Goal: Task Accomplishment & Management: Complete application form

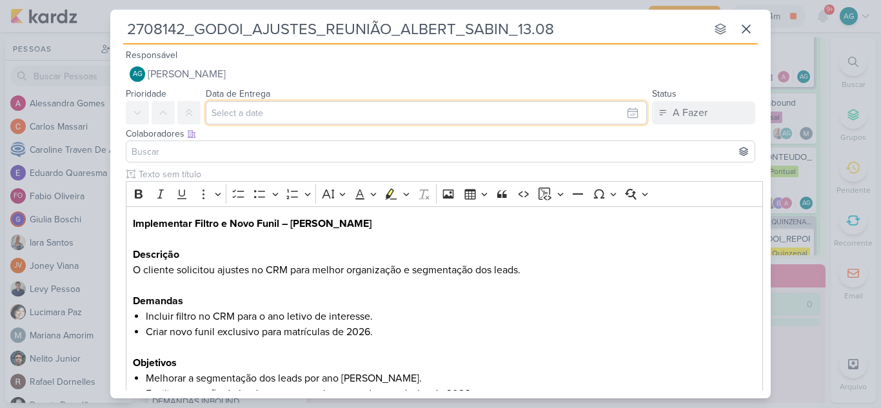
click at [284, 110] on input "text" at bounding box center [426, 112] width 441 height 23
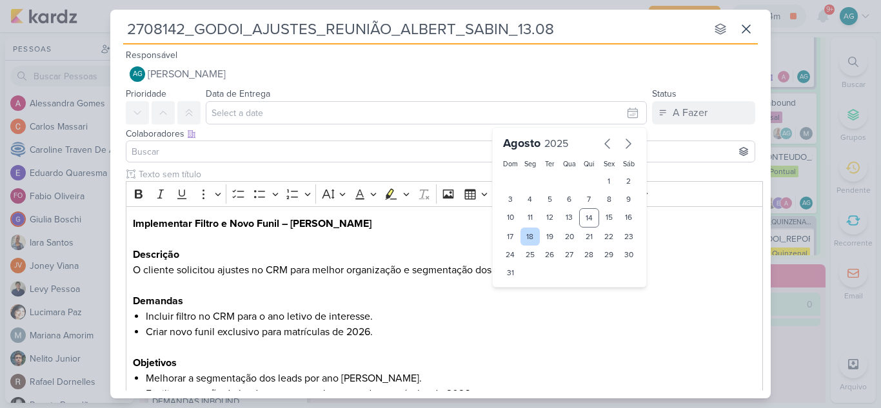
click at [525, 237] on div "18" at bounding box center [531, 237] width 20 height 18
type input "18 de agosto de 2025 às 23:59"
click at [265, 153] on input at bounding box center [440, 151] width 623 height 15
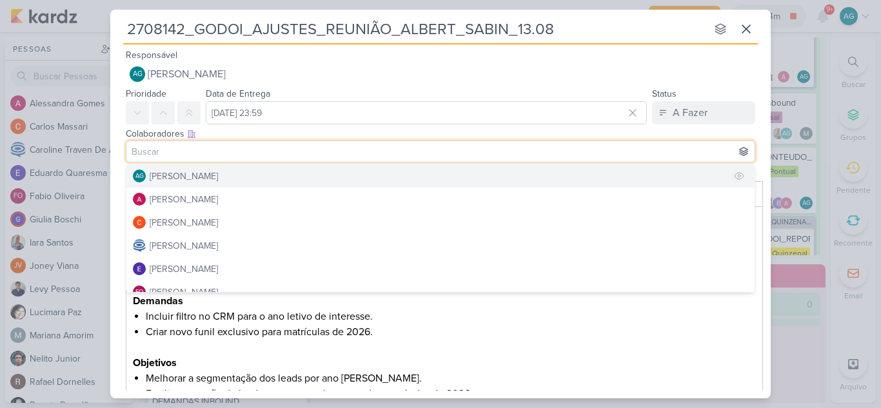
click at [263, 176] on button "AG Aline Gimenez Graciano" at bounding box center [440, 176] width 628 height 23
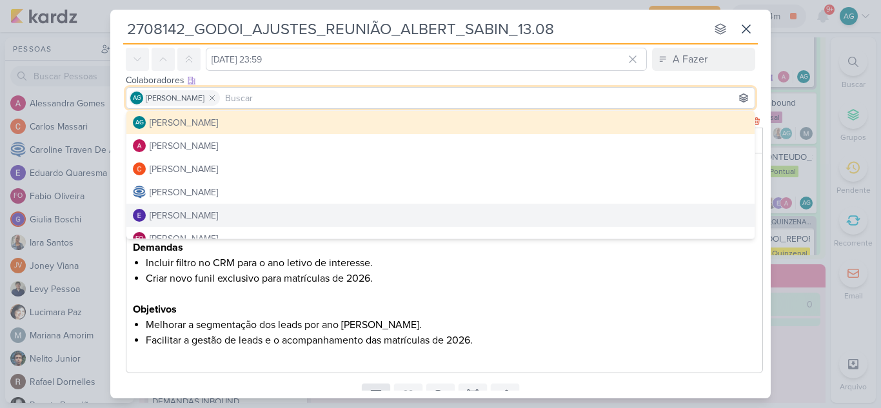
scroll to position [108, 0]
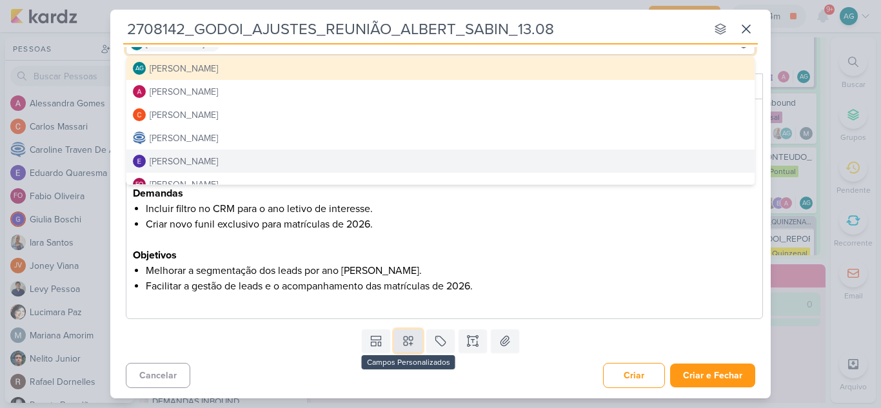
click at [404, 341] on icon at bounding box center [408, 341] width 9 height 9
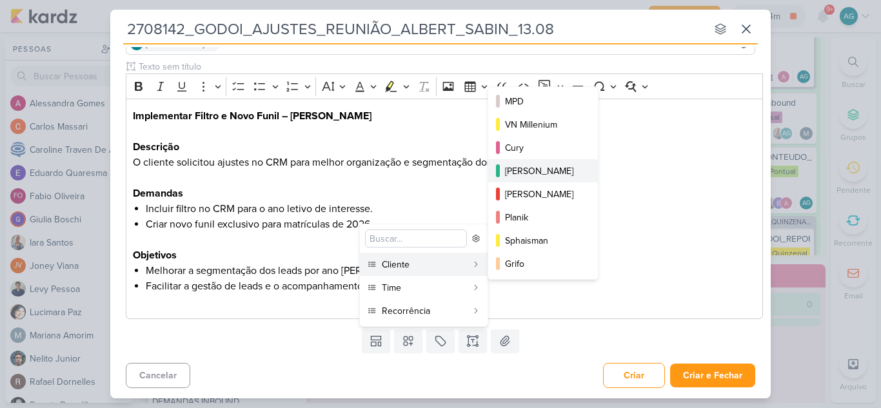
scroll to position [0, 0]
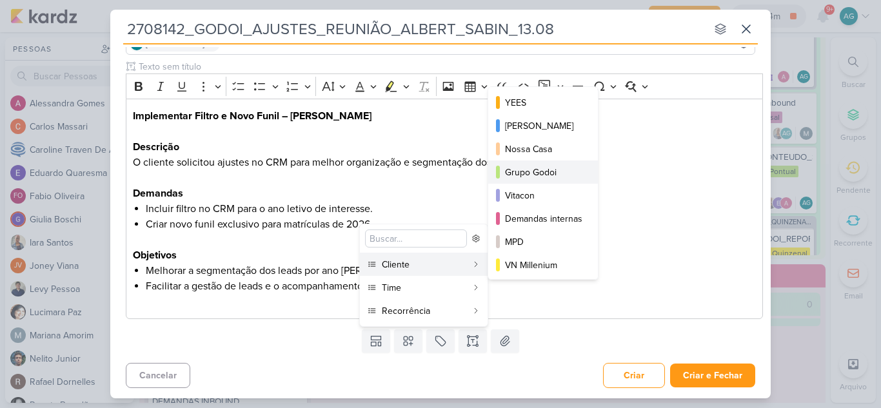
click at [533, 176] on div "Grupo Godoi" at bounding box center [543, 173] width 77 height 14
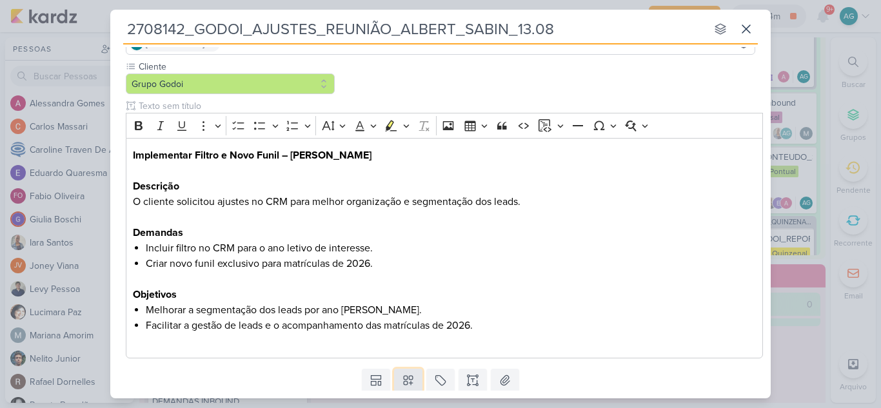
click at [408, 374] on button at bounding box center [408, 380] width 28 height 23
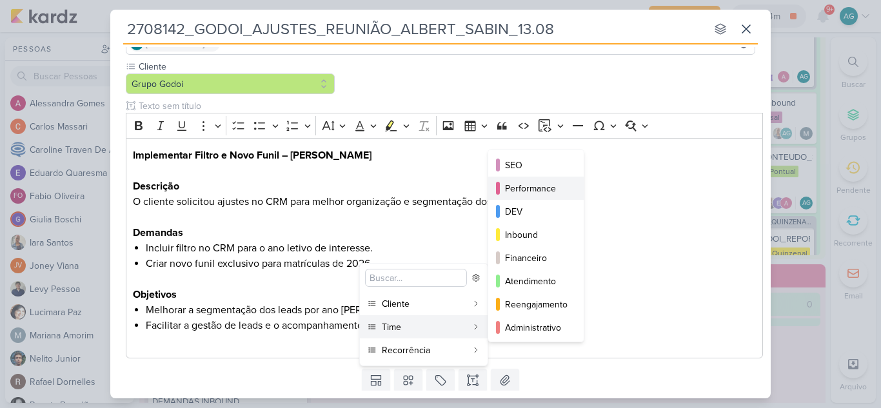
click at [534, 190] on div "Performance" at bounding box center [536, 189] width 63 height 14
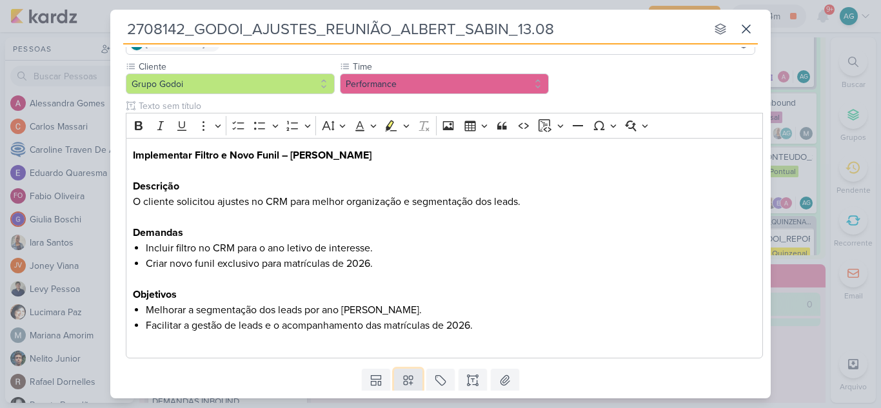
click at [412, 382] on icon at bounding box center [408, 380] width 13 height 13
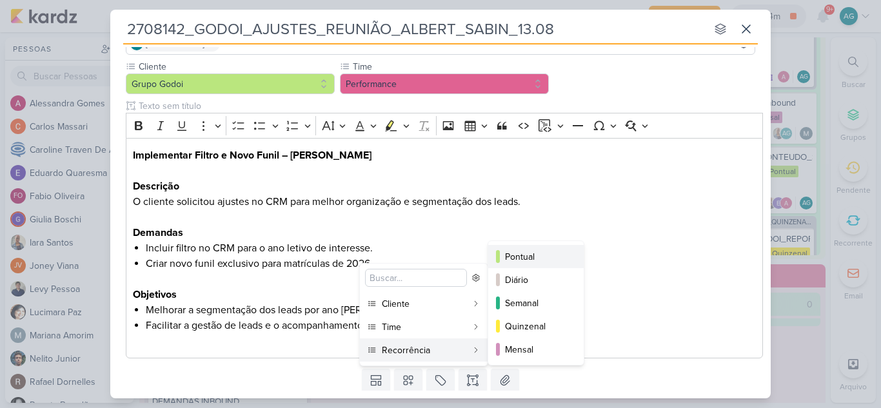
click at [539, 256] on div "Pontual" at bounding box center [536, 257] width 63 height 14
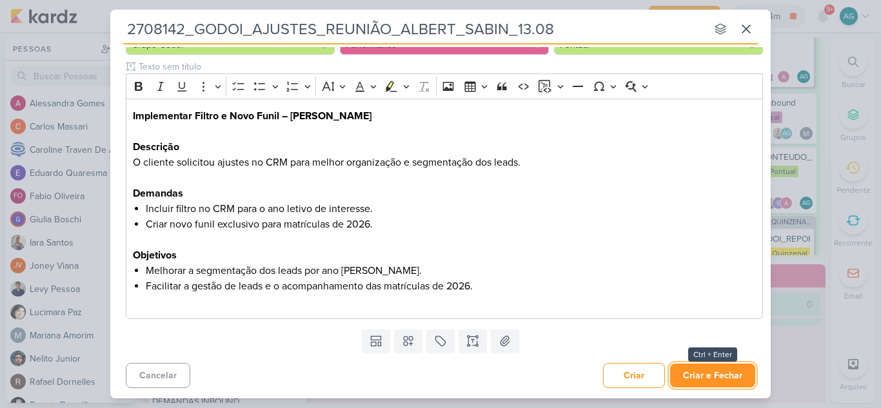
click at [714, 379] on button "Criar e Fechar" at bounding box center [712, 376] width 85 height 24
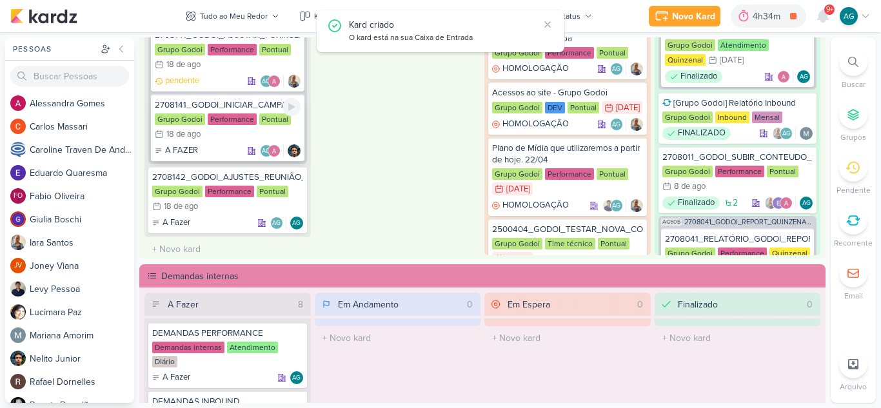
scroll to position [1503, 0]
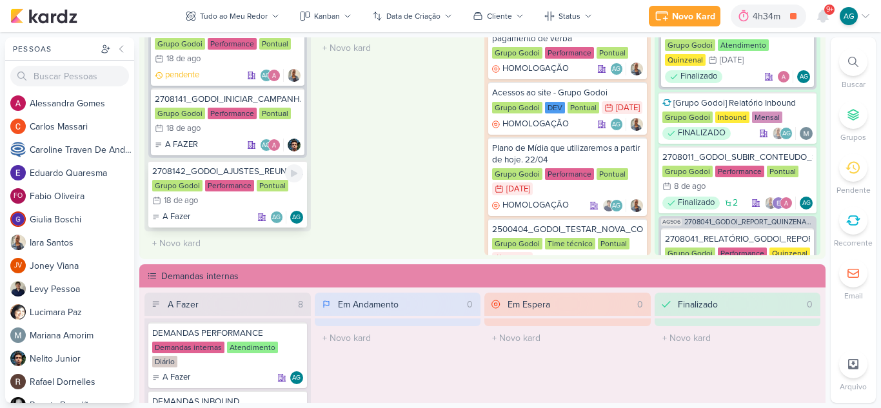
click at [243, 167] on div "2708142_GODOI_AJUSTES_REUNIÃO_ALBERT_SABIN_13.08" at bounding box center [227, 172] width 151 height 12
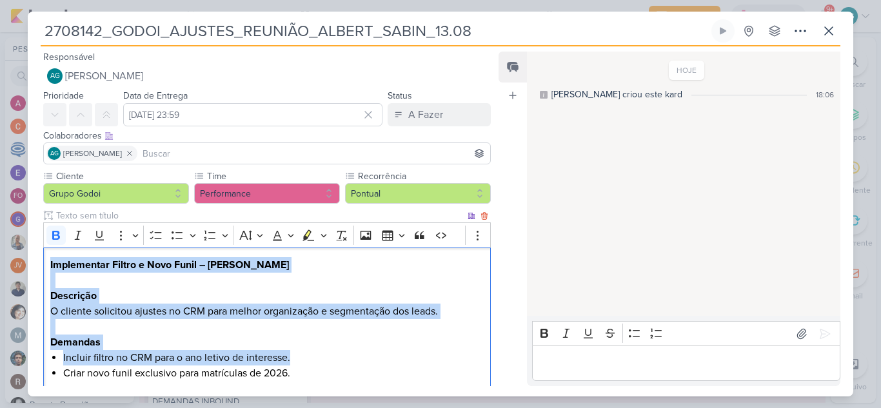
drag, startPoint x: 49, startPoint y: 268, endPoint x: 301, endPoint y: 361, distance: 268.3
click at [301, 361] on div "Implementar Filtro e Novo Funil – Albert Sabin Descrição O cliente solicitou aj…" at bounding box center [267, 358] width 448 height 221
copy div "Implementar Filtro e Novo Funil – Albert Sabin Descrição O cliente solicitou aj…"
click at [254, 275] on h2 "Implementar Filtro e Novo Funil – Albert Sabin" at bounding box center [267, 272] width 434 height 31
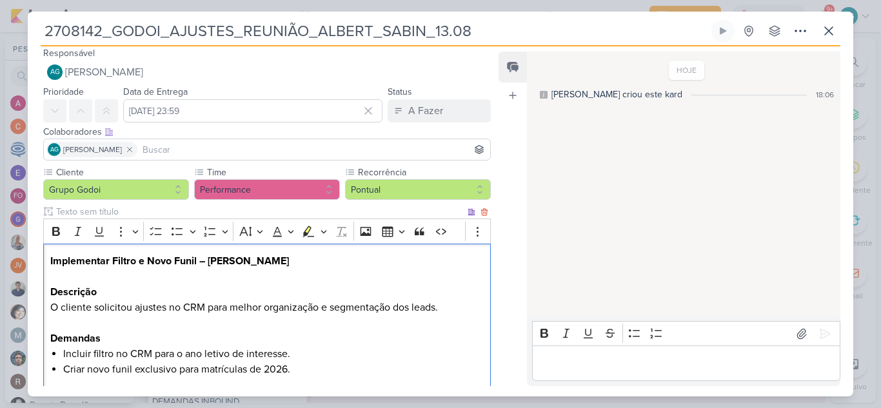
scroll to position [0, 0]
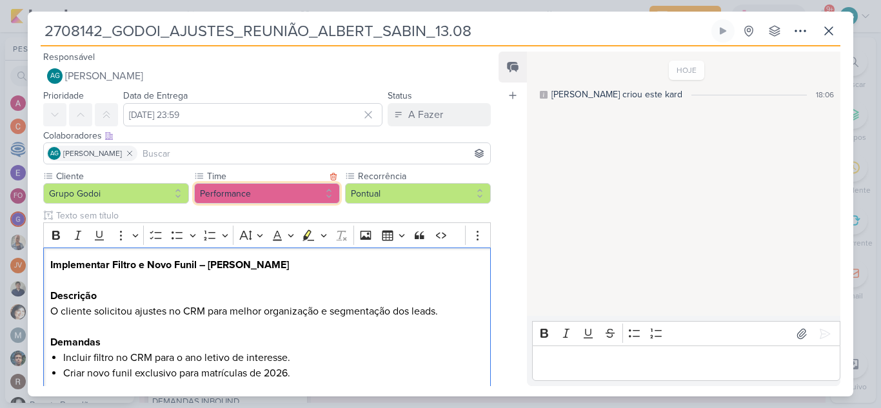
click at [270, 201] on button "Performance" at bounding box center [267, 193] width 146 height 21
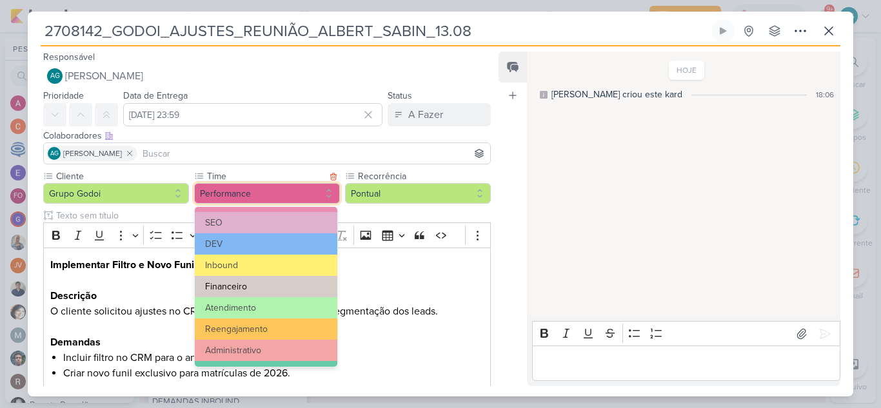
scroll to position [65, 0]
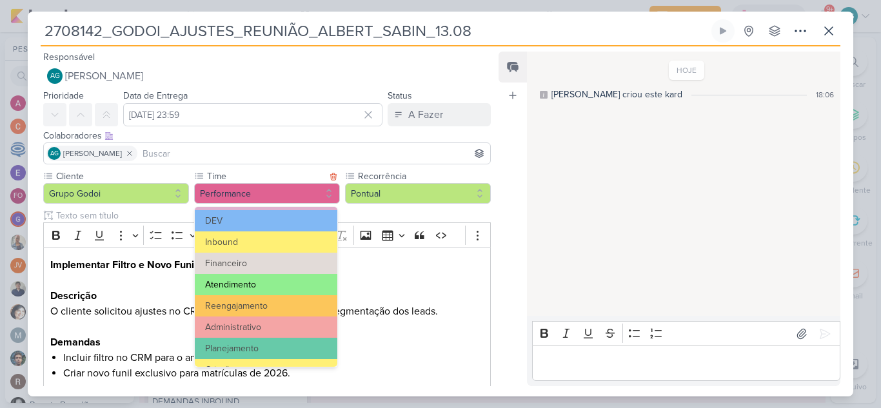
click at [264, 291] on button "Atendimento" at bounding box center [266, 284] width 143 height 21
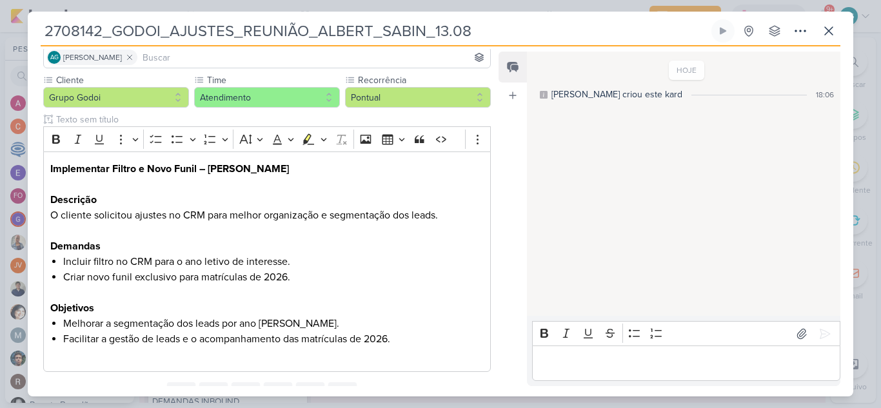
scroll to position [154, 0]
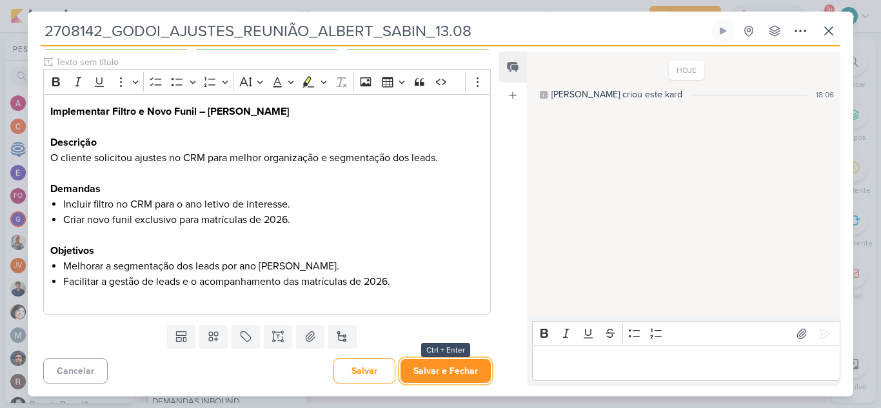
click at [447, 381] on button "Salvar e Fechar" at bounding box center [446, 371] width 90 height 24
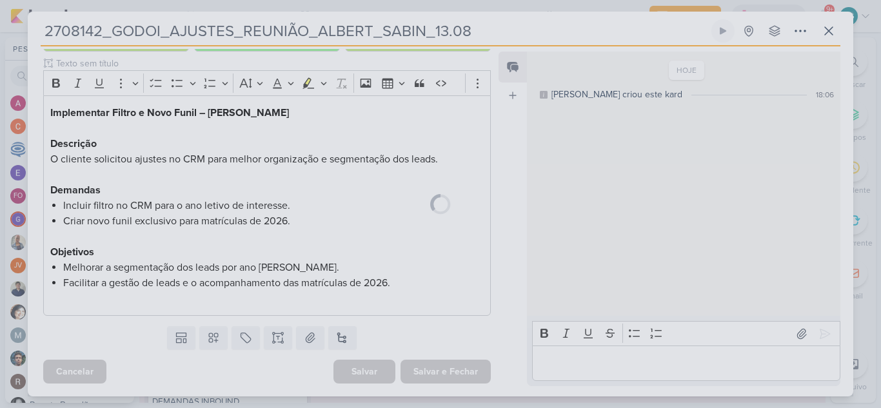
scroll to position [152, 0]
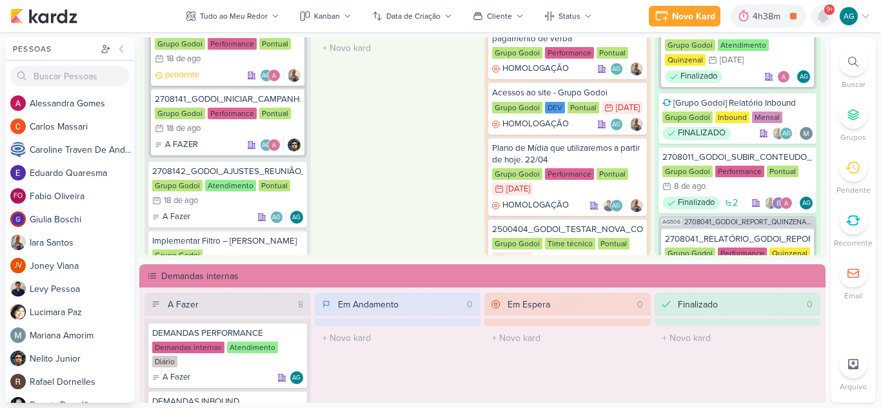
click at [823, 19] on icon at bounding box center [823, 16] width 10 height 12
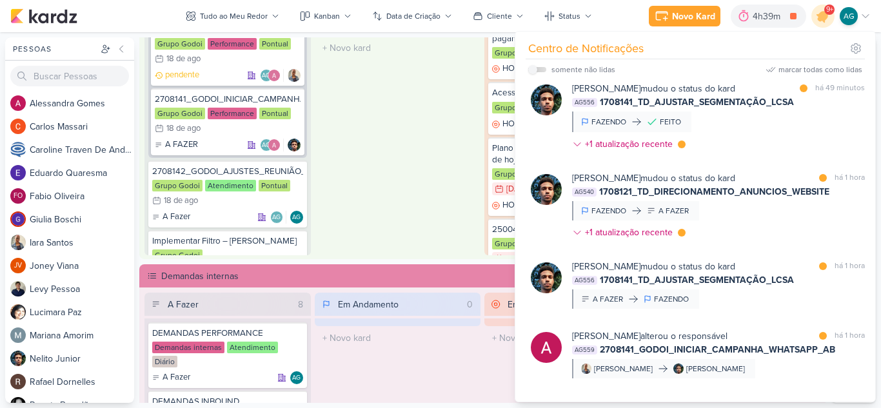
scroll to position [0, 0]
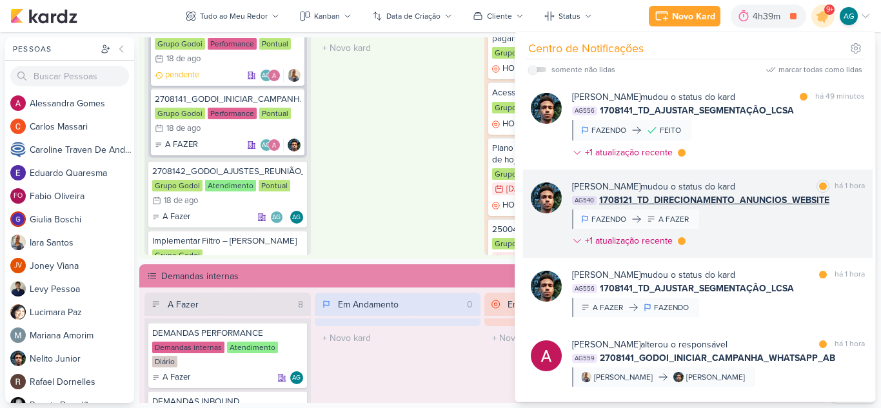
click at [765, 218] on div "Nelito Junior mudou o status do kard marcar como lida há 1 hora AG540 1708121_T…" at bounding box center [718, 216] width 293 height 73
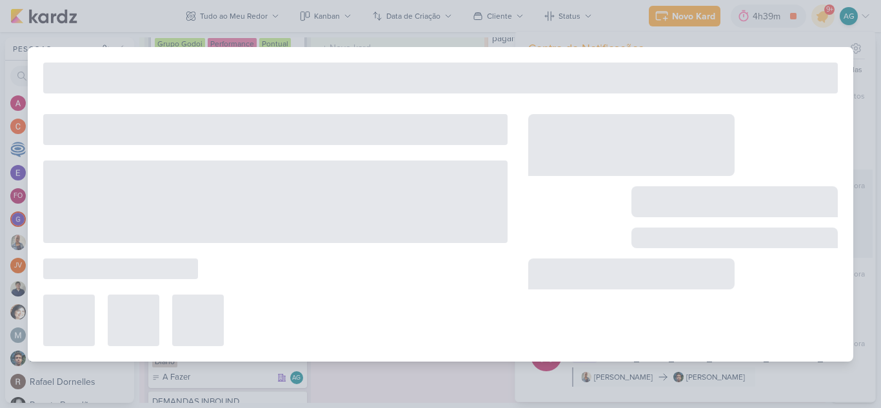
type input "1708121_TD_DIRECIONAMENTO_ANUNCIOS_WEBSITE"
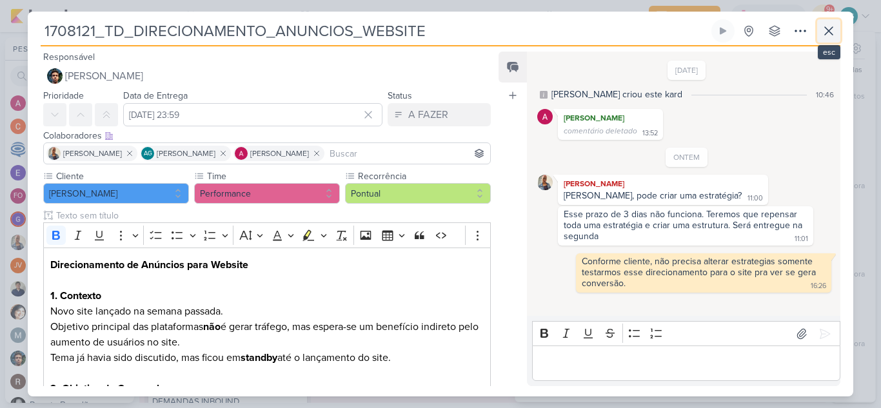
click at [830, 30] on icon at bounding box center [829, 31] width 8 height 8
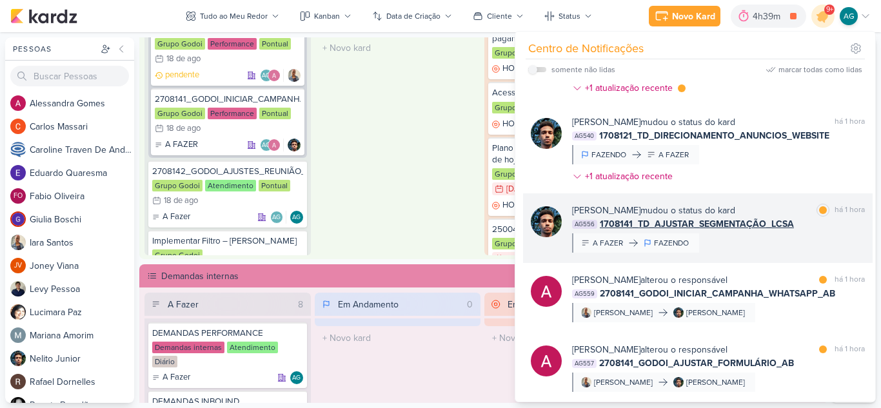
scroll to position [129, 0]
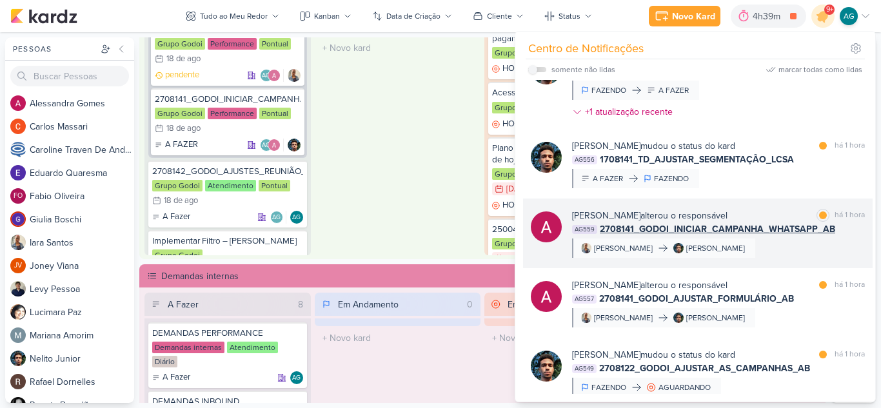
click at [766, 252] on div "Alessandra Gomes alterou o responsável marcar como lida há 1 hora AG559 2708141…" at bounding box center [718, 233] width 293 height 49
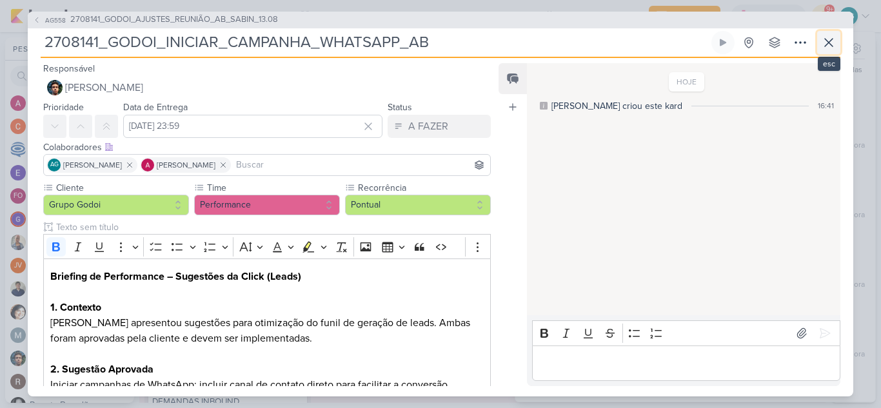
click at [832, 48] on icon at bounding box center [828, 42] width 15 height 15
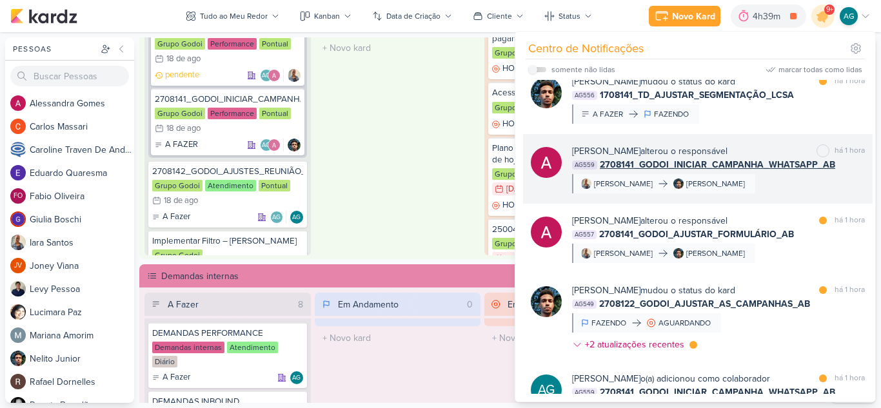
scroll to position [258, 0]
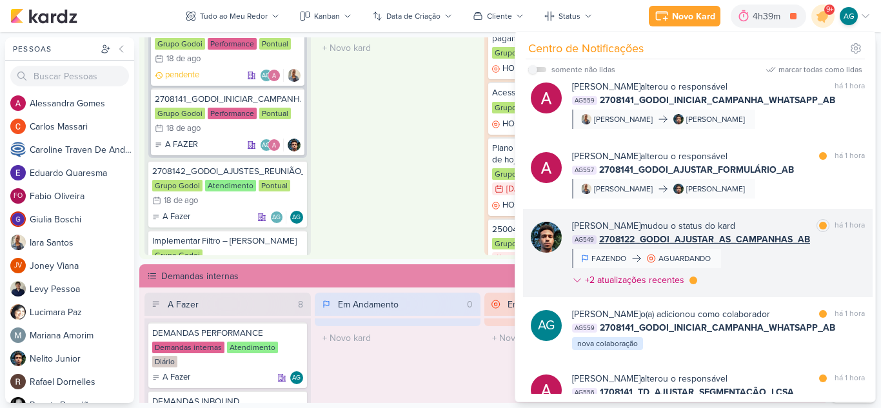
click at [794, 262] on div "Nelito Junior mudou o status do kard marcar como lida há 1 hora AG549 2708122_G…" at bounding box center [718, 255] width 293 height 73
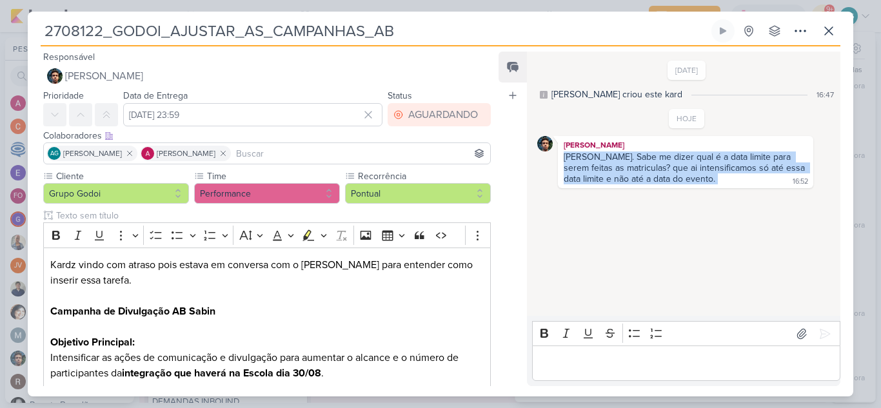
drag, startPoint x: 705, startPoint y: 176, endPoint x: 564, endPoint y: 159, distance: 142.3
click at [564, 159] on div "Oi, Aline. Sabe me dizer qual é a data limite para serem feitas as matriculas? …" at bounding box center [686, 169] width 250 height 34
copy div "Oi, Aline. Sabe me dizer qual é a data limite para serem feitas as matriculas? …"
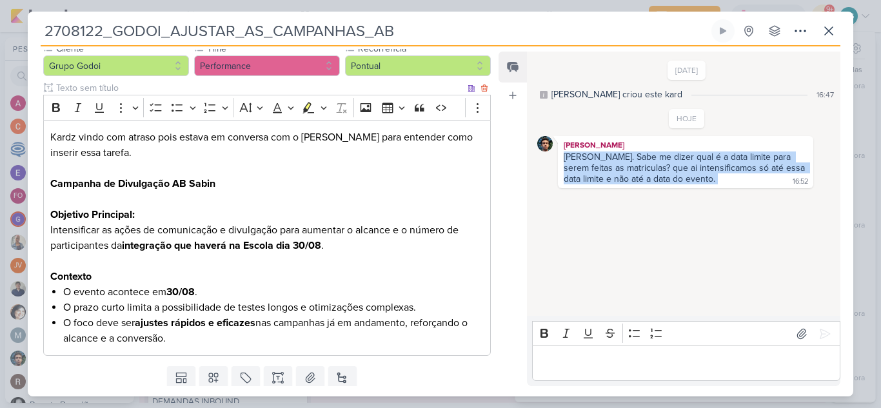
scroll to position [129, 0]
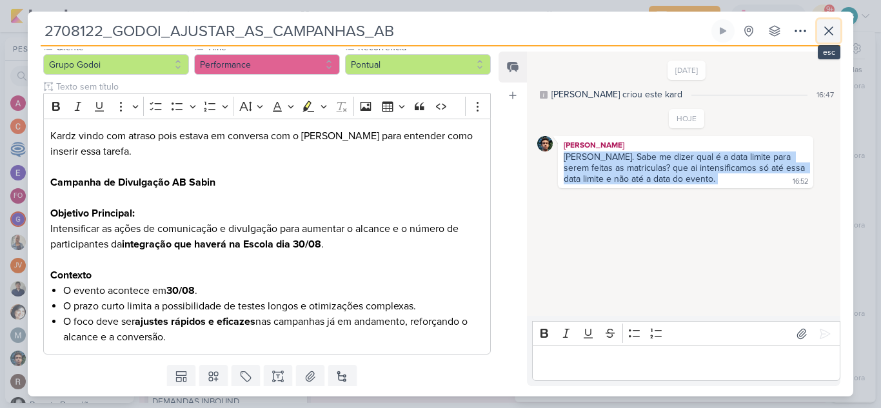
click at [831, 32] on icon at bounding box center [829, 31] width 8 height 8
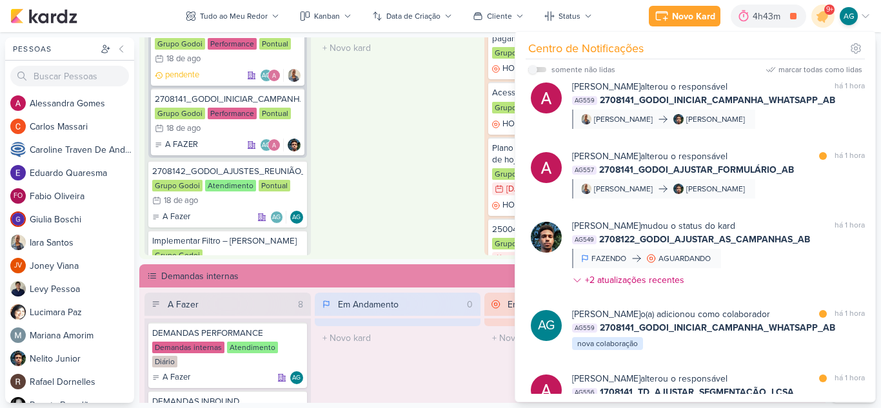
click at [450, 169] on div "Em Andamento 1 AG506 2708041_GODOI_REPORT_QUINZENAL_14.08 2708041_REVISÃO_DE_RE…" at bounding box center [398, 88] width 166 height 335
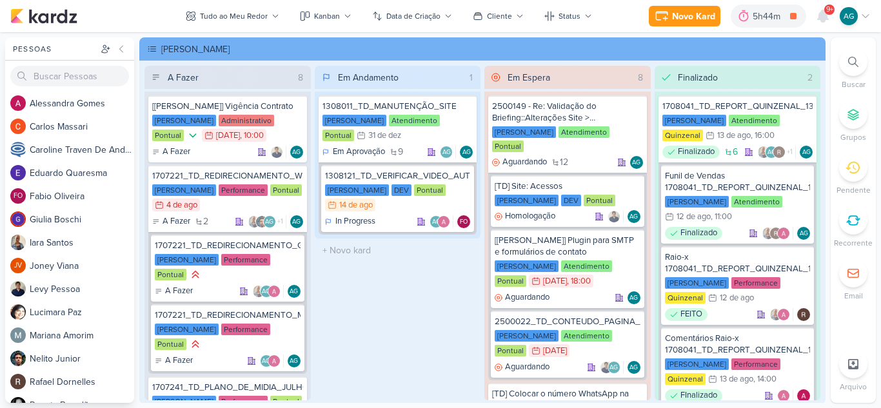
scroll to position [1362, 0]
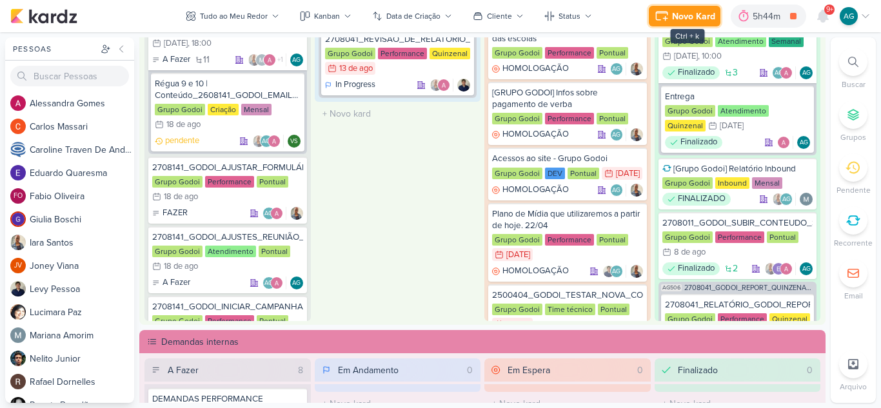
click at [696, 23] on div "Novo Kard" at bounding box center [693, 17] width 43 height 14
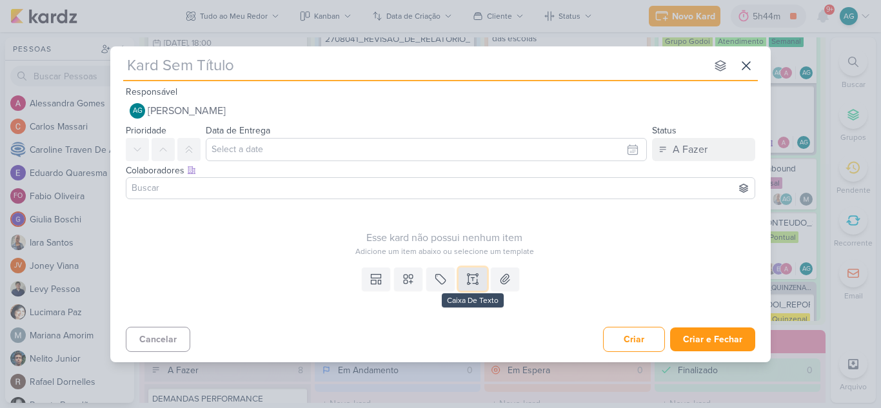
click at [476, 286] on button at bounding box center [473, 279] width 28 height 23
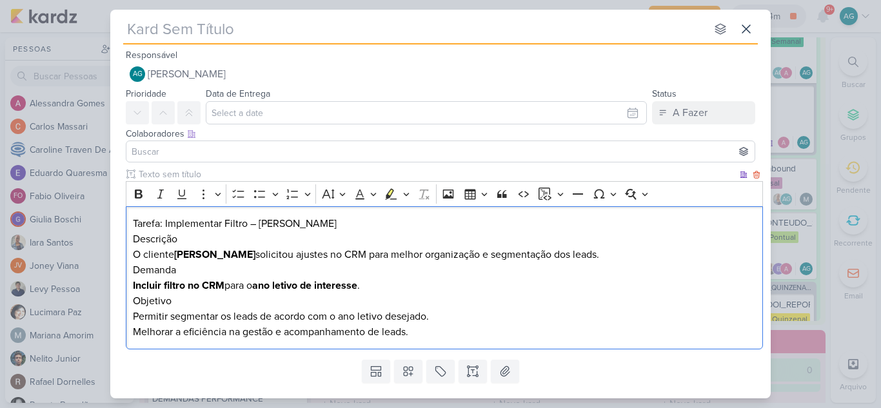
click at [336, 224] on h2 "Tarefa: Implementar Filtro – Albert Sabin" at bounding box center [445, 223] width 624 height 15
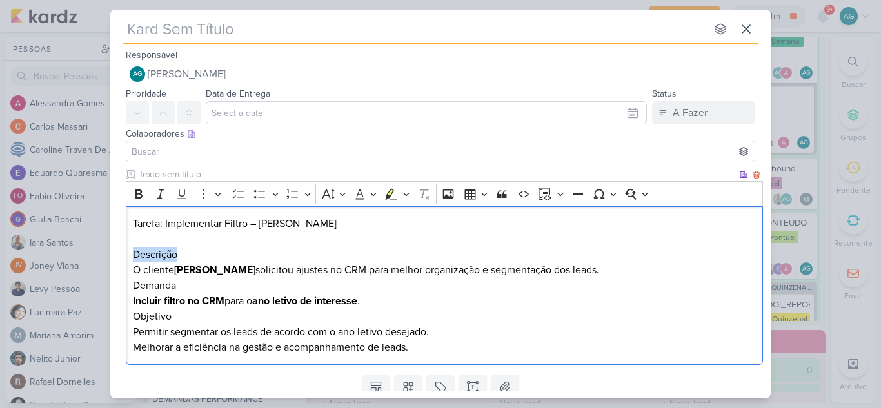
drag, startPoint x: 185, startPoint y: 251, endPoint x: 117, endPoint y: 251, distance: 67.1
click at [117, 251] on div "Clique para deixar o item visível somente à membros da sua organização Rich Tex…" at bounding box center [440, 269] width 661 height 203
click at [135, 194] on icon "Editor toolbar" at bounding box center [139, 194] width 8 height 9
drag, startPoint x: 176, startPoint y: 269, endPoint x: 234, endPoint y: 270, distance: 58.1
click at [234, 270] on p "O cliente Albert Sabin solicitou ajustes no CRM para melhor organização e segme…" at bounding box center [445, 270] width 624 height 15
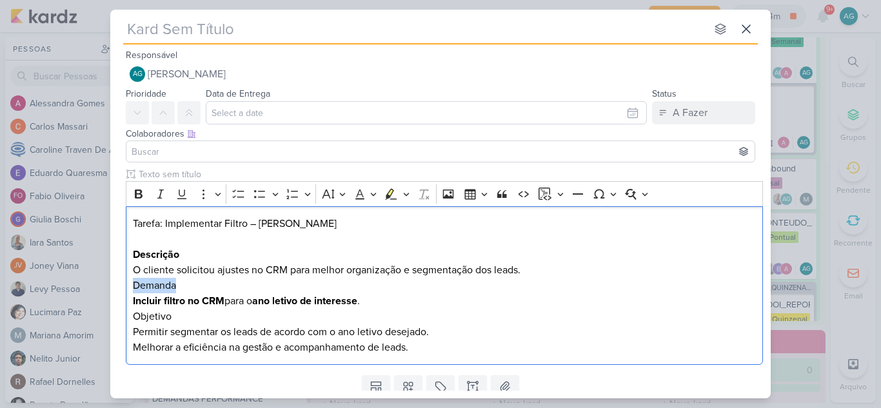
drag, startPoint x: 199, startPoint y: 286, endPoint x: 119, endPoint y: 286, distance: 80.0
click at [119, 286] on div "Clique para deixar o item visível somente à membros da sua organização Rich Tex…" at bounding box center [440, 269] width 661 height 203
click at [134, 286] on h2 "O que fazer?" at bounding box center [445, 285] width 624 height 15
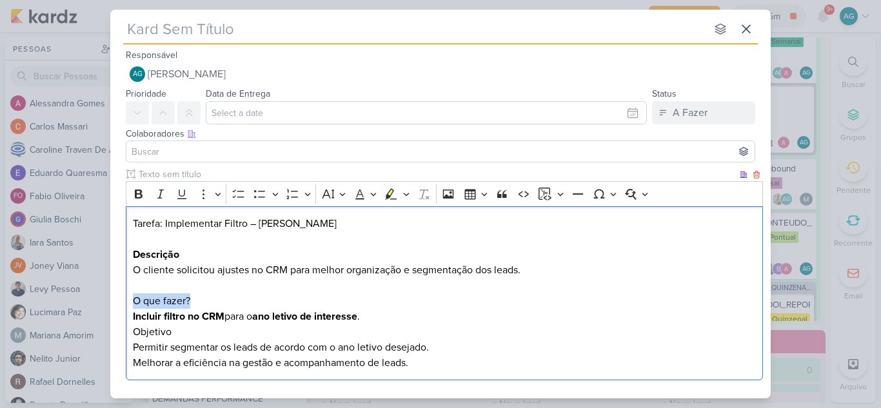
drag, startPoint x: 217, startPoint y: 299, endPoint x: 107, endPoint y: 299, distance: 109.7
click at [107, 299] on div "nenhum grupo disponível esc Responsável AG Aline Gimenez Graciano Nenhum contat…" at bounding box center [440, 204] width 881 height 408
click at [137, 194] on icon "Editor toolbar" at bounding box center [139, 194] width 8 height 9
click at [188, 338] on h2 "Objetivo" at bounding box center [445, 332] width 624 height 15
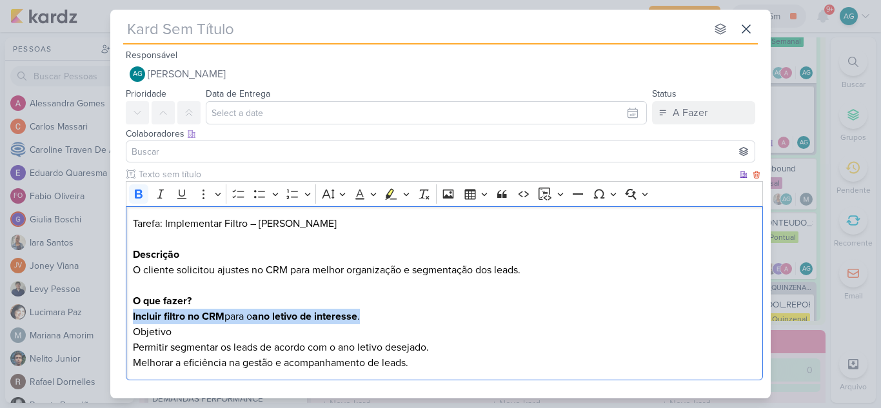
drag, startPoint x: 382, startPoint y: 322, endPoint x: 125, endPoint y: 320, distance: 256.8
click at [125, 320] on div "Clique para deixar o item visível somente à membros da sua organização Rich Tex…" at bounding box center [440, 277] width 661 height 218
click at [141, 192] on icon "Editor toolbar" at bounding box center [139, 194] width 8 height 9
click at [208, 341] on p "Permitir segmentar os leads de acordo com o ano letivo desejado." at bounding box center [445, 347] width 624 height 15
click at [370, 317] on p "Incluir filtro no CRM para o ano letivo de interesse." at bounding box center [445, 316] width 624 height 15
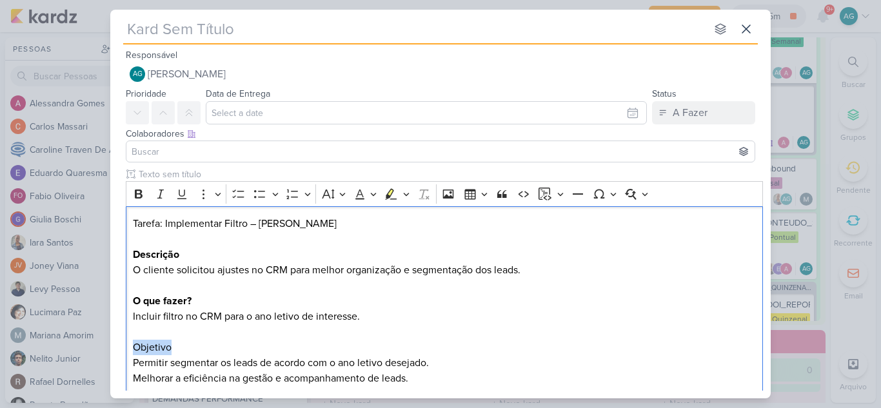
drag, startPoint x: 183, startPoint y: 344, endPoint x: 101, endPoint y: 341, distance: 81.3
click at [101, 341] on div "nenhum grupo disponível esc Responsável AG Aline Gimenez Graciano Nenhum contat…" at bounding box center [440, 204] width 881 height 408
click at [138, 188] on icon "Editor toolbar" at bounding box center [138, 194] width 13 height 13
click at [260, 292] on h2 "O que fazer?" at bounding box center [445, 293] width 624 height 31
drag, startPoint x: 329, startPoint y: 229, endPoint x: 110, endPoint y: 194, distance: 221.6
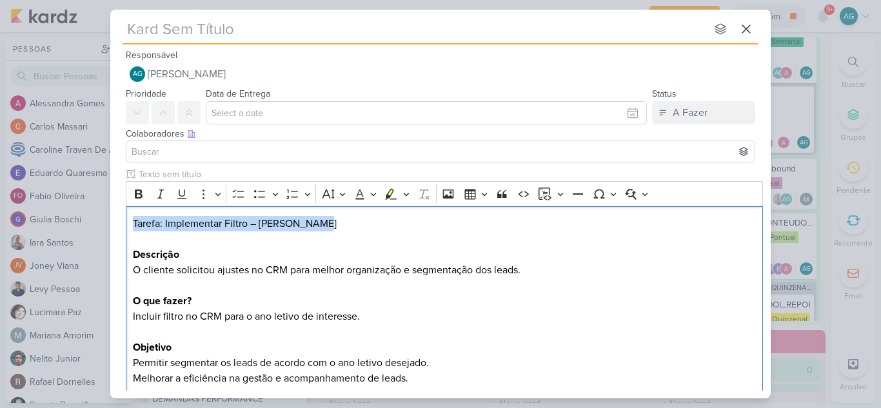
click at [88, 225] on div "nenhum grupo disponível esc Responsável AG Aline Gimenez Graciano Nenhum contat…" at bounding box center [440, 204] width 881 height 408
click at [147, 192] on button "Bold" at bounding box center [138, 194] width 19 height 19
click at [336, 252] on h2 "Descrição" at bounding box center [445, 254] width 624 height 15
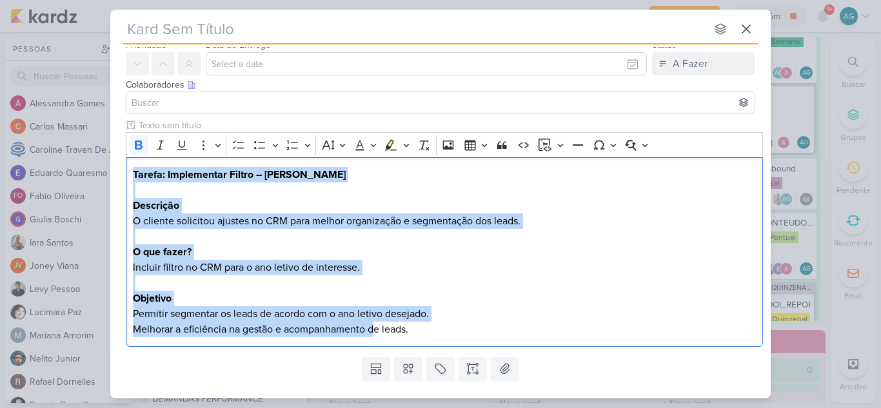
scroll to position [77, 0]
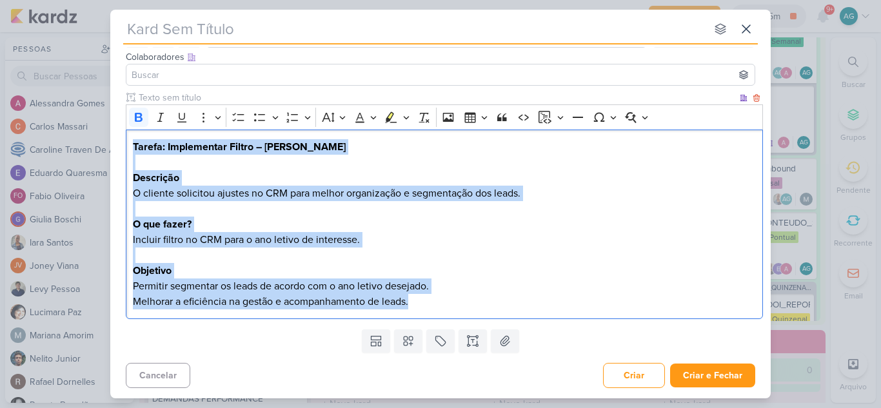
drag, startPoint x: 134, startPoint y: 223, endPoint x: 472, endPoint y: 311, distance: 349.5
click at [472, 311] on div "Tarefa: Implementar Filtro – Albert Sabin Descrição O cliente solicitou ajustes…" at bounding box center [445, 225] width 638 height 190
click at [520, 272] on h2 "Objetivo" at bounding box center [445, 270] width 624 height 15
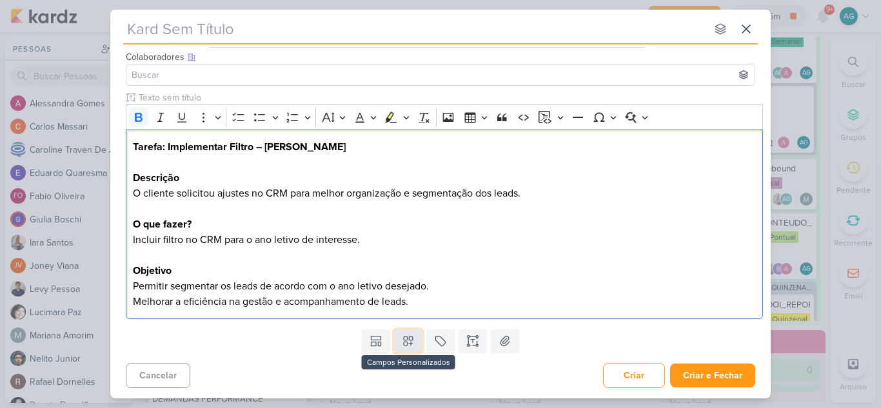
click at [404, 343] on icon at bounding box center [408, 341] width 9 height 9
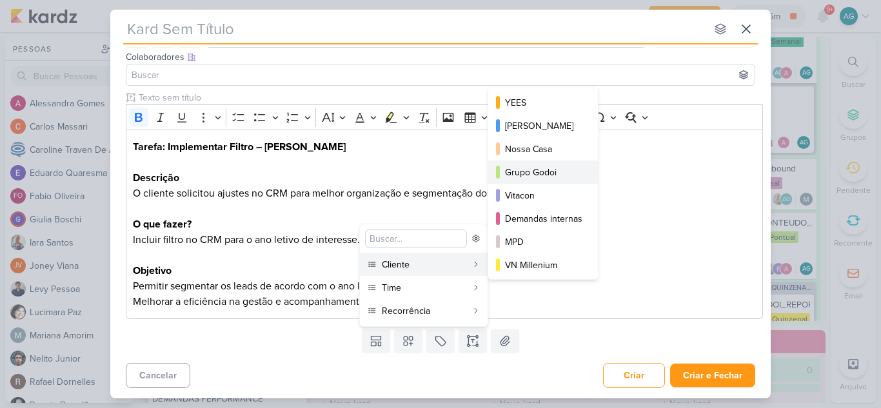
click at [545, 170] on div "Grupo Godoi" at bounding box center [543, 173] width 77 height 14
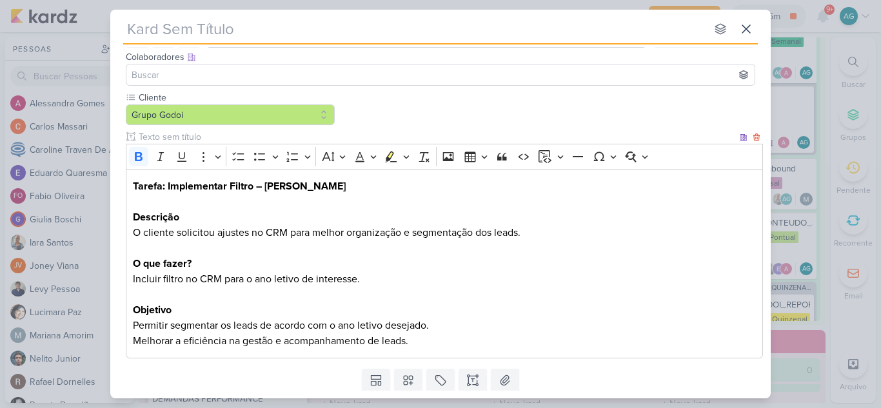
scroll to position [116, 0]
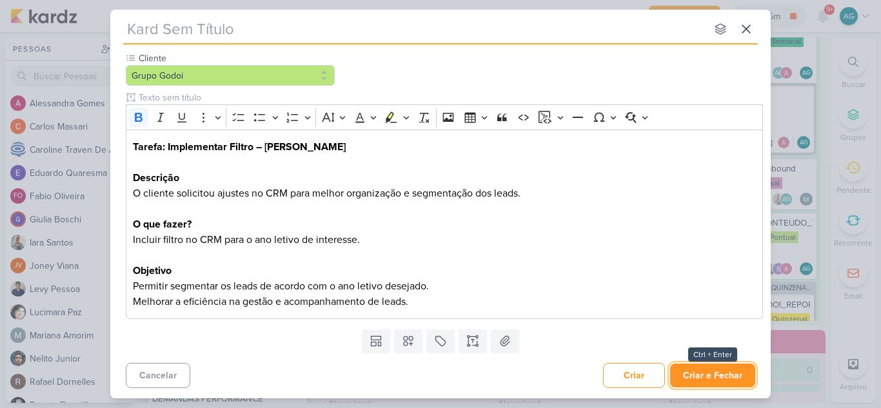
click at [703, 381] on button "Criar e Fechar" at bounding box center [712, 376] width 85 height 24
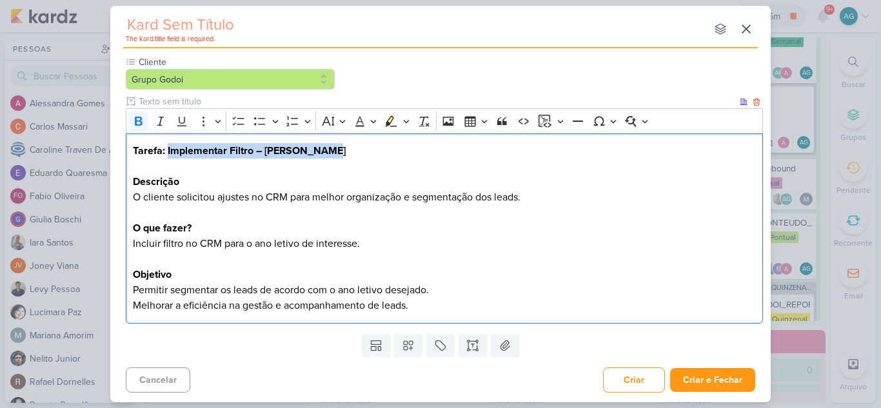
drag, startPoint x: 333, startPoint y: 152, endPoint x: 168, endPoint y: 147, distance: 165.2
click at [168, 147] on h2 "Tarefa: Implementar Filtro – Albert Sabin" at bounding box center [445, 158] width 624 height 31
copy strong "Implementar Filtro – [PERSON_NAME]"
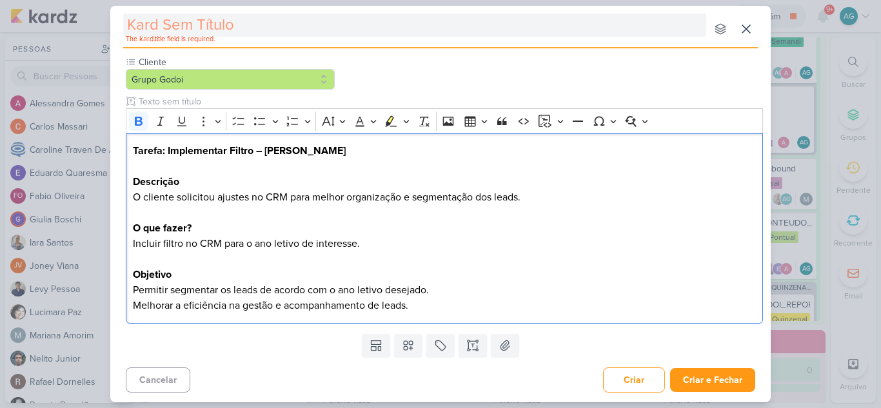
click at [179, 27] on input "text" at bounding box center [414, 25] width 583 height 23
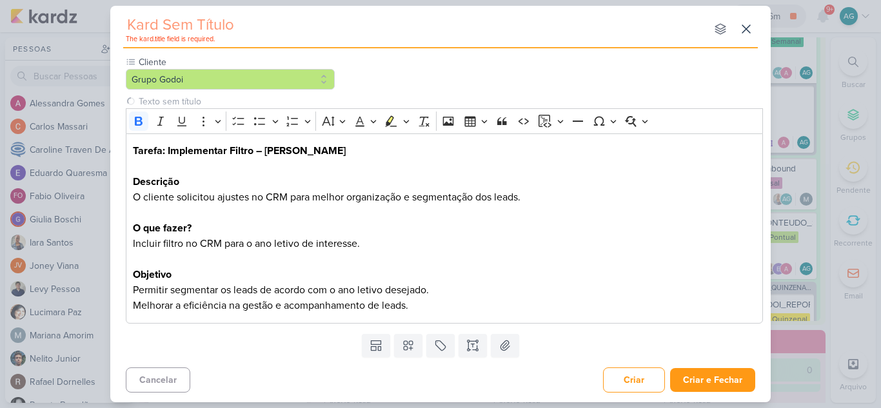
paste input "Implementar Filtro – [PERSON_NAME]"
type input "Implementar Filtro – [PERSON_NAME]"
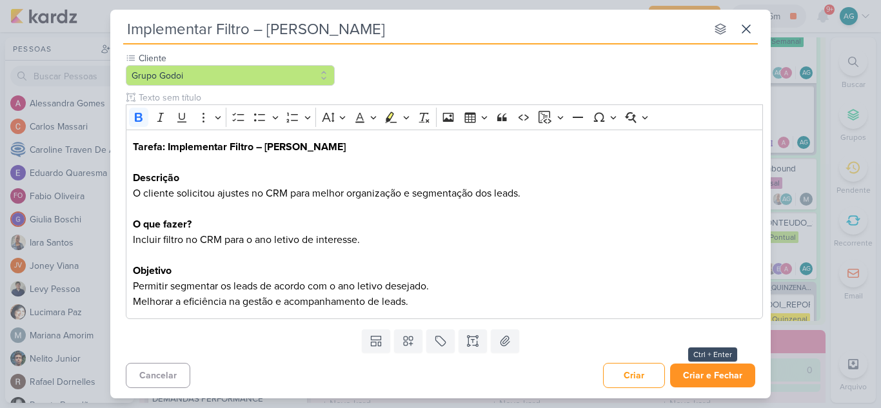
type input "Implementar Filtro – [PERSON_NAME]"
click at [707, 381] on button "Criar e Fechar" at bounding box center [712, 376] width 85 height 24
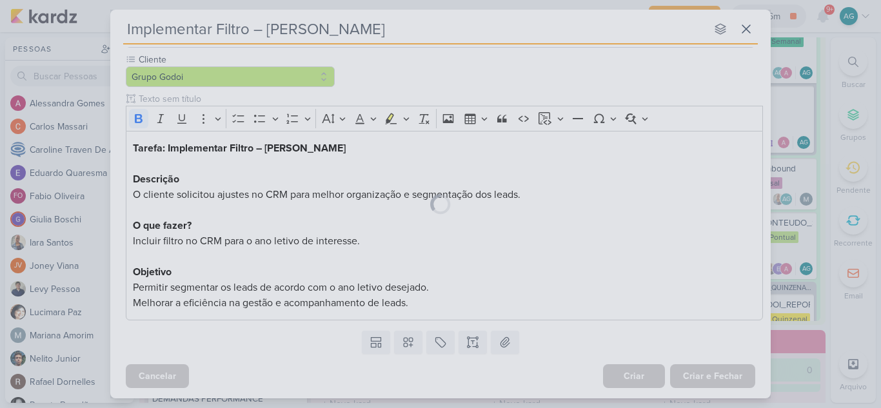
scroll to position [115, 0]
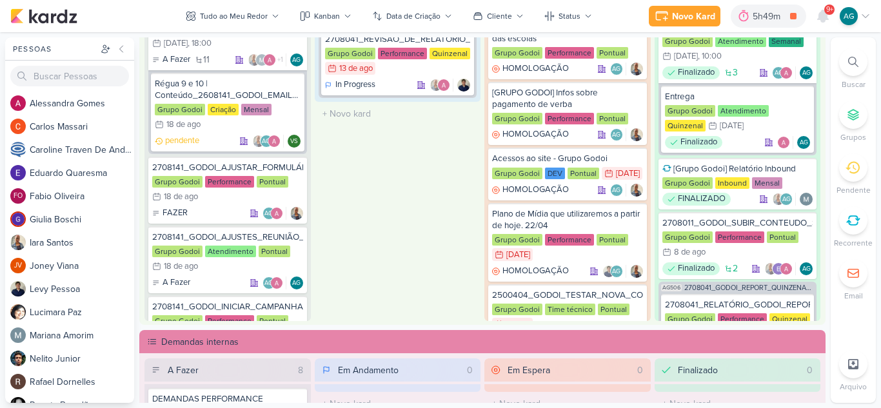
click at [830, 12] on span "9+" at bounding box center [830, 10] width 7 height 10
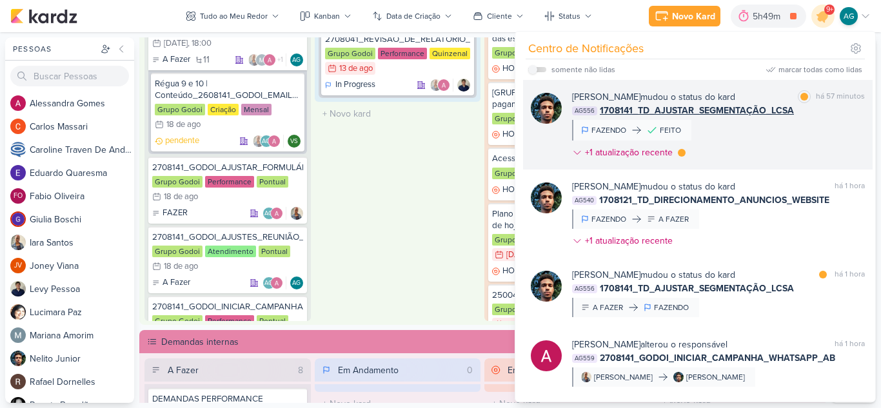
click at [767, 154] on div "Nelito Junior mudou o status do kard marcar como lida há 57 minutos AG556 17081…" at bounding box center [718, 127] width 293 height 74
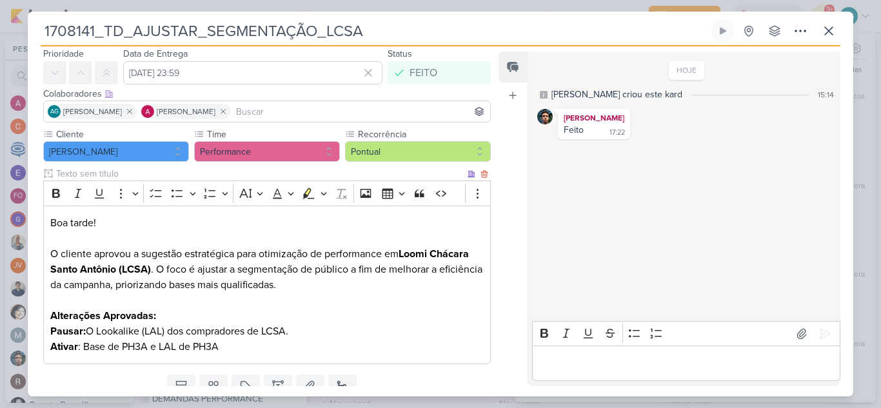
scroll to position [92, 0]
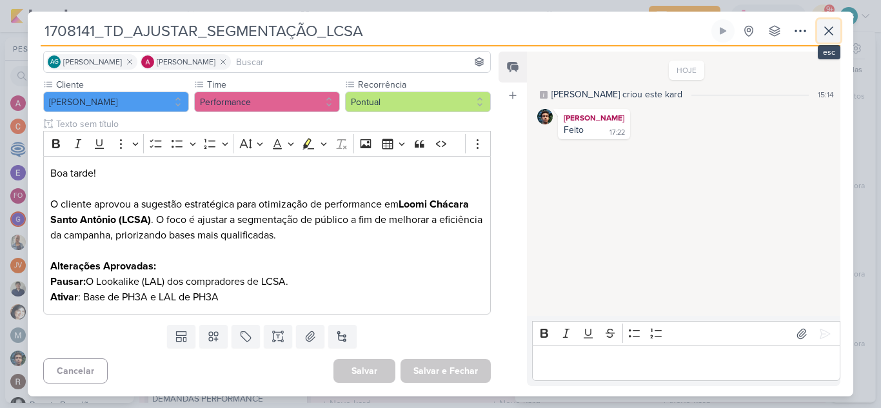
click at [828, 36] on icon at bounding box center [828, 30] width 15 height 15
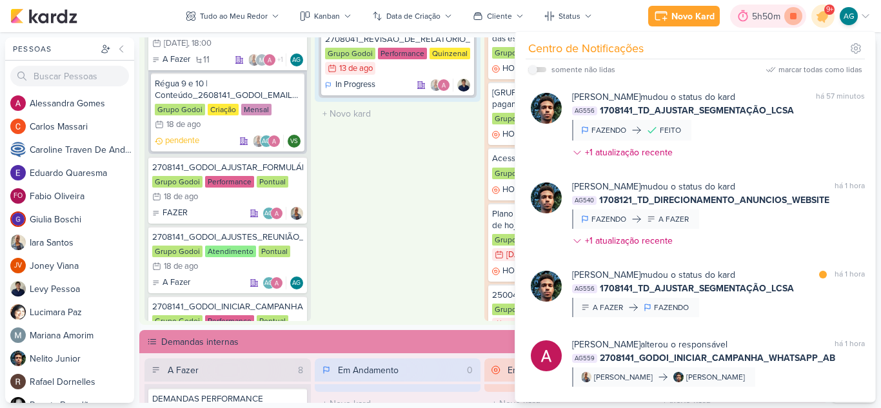
click at [794, 19] on icon at bounding box center [793, 16] width 6 height 6
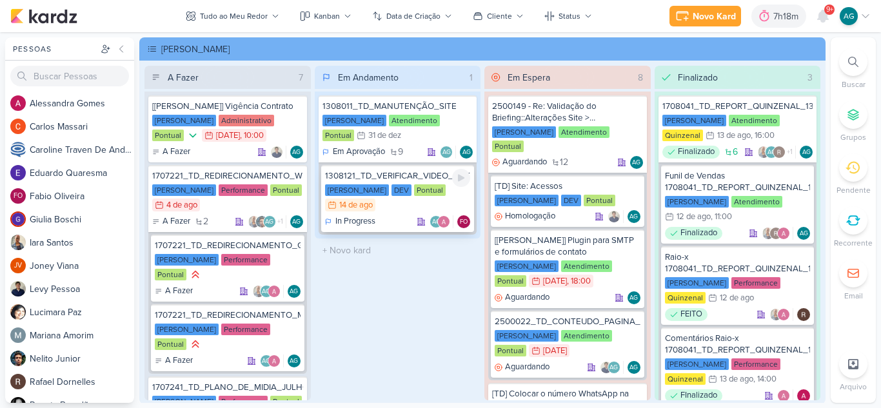
click at [419, 177] on div "1308121_TD_VERIFICAR_VIDEO_AUTOMATICO_QUARTIER_CAMPO_BELO" at bounding box center [398, 176] width 146 height 12
